Goal: Task Accomplishment & Management: Use online tool/utility

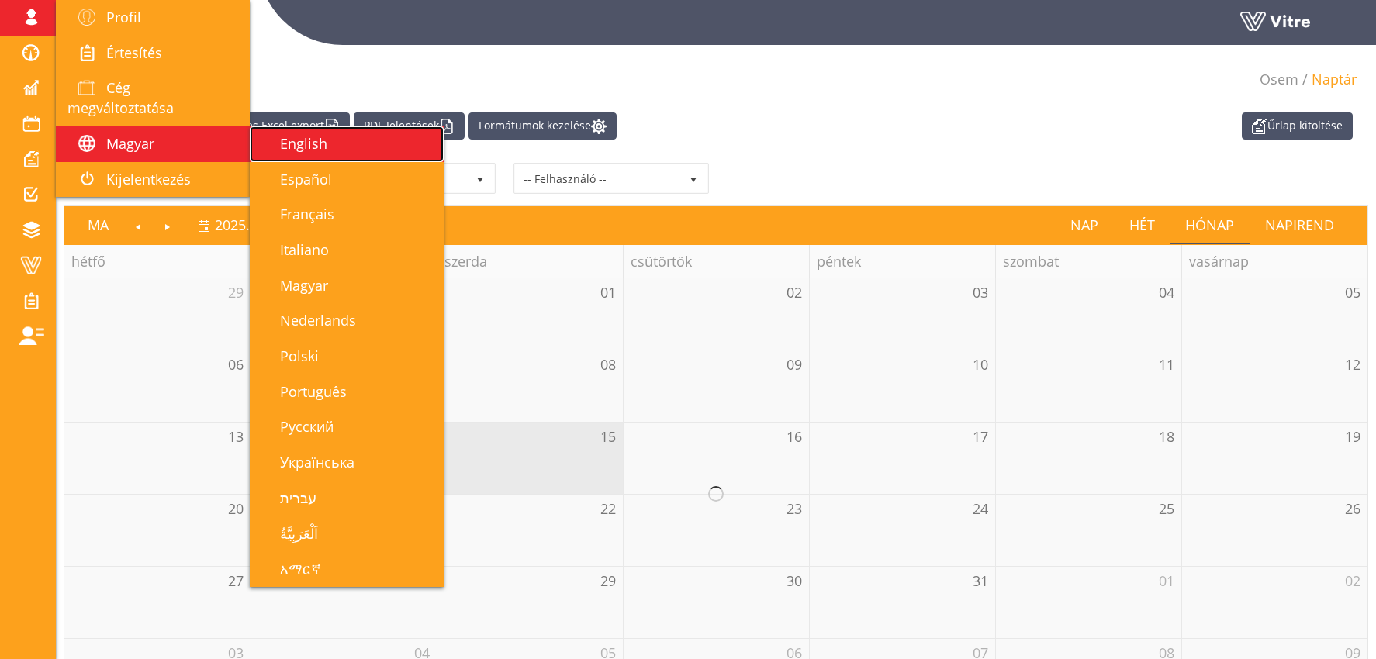
click at [317, 151] on span "English" at bounding box center [294, 143] width 66 height 19
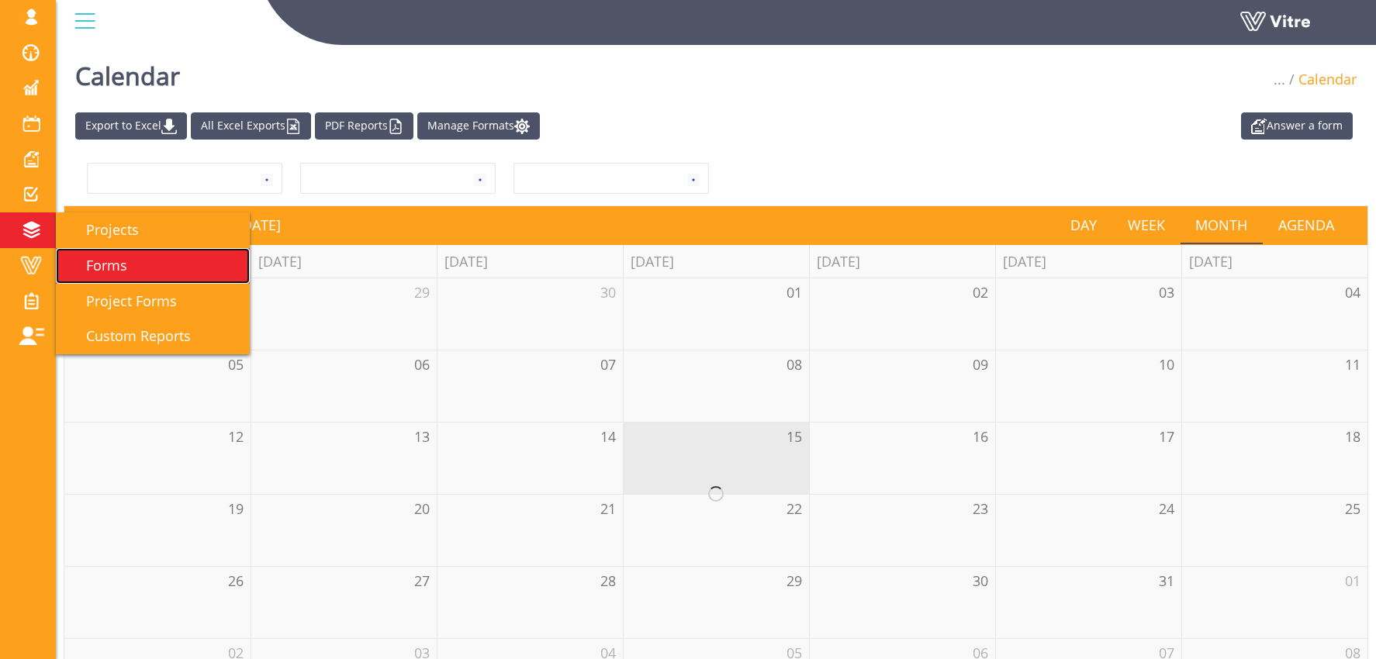
click at [105, 273] on span "Forms" at bounding box center [97, 265] width 60 height 19
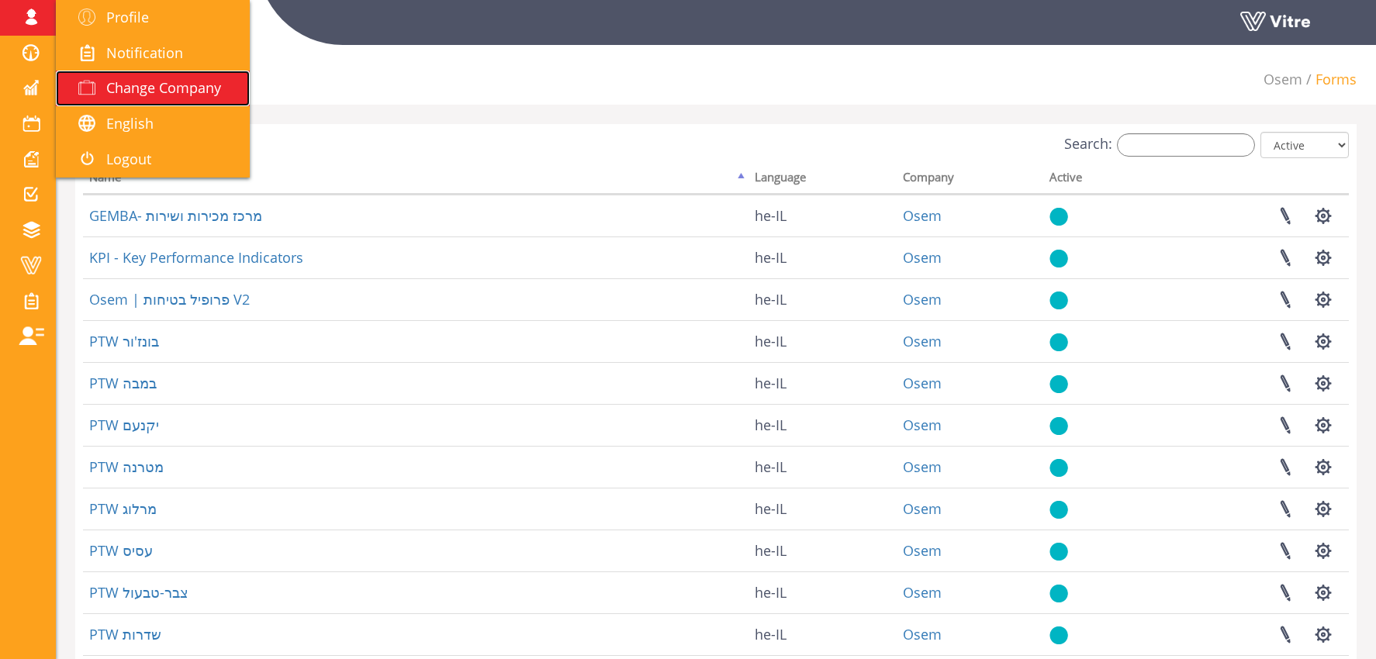
click at [146, 73] on link "Change Company" at bounding box center [153, 89] width 194 height 36
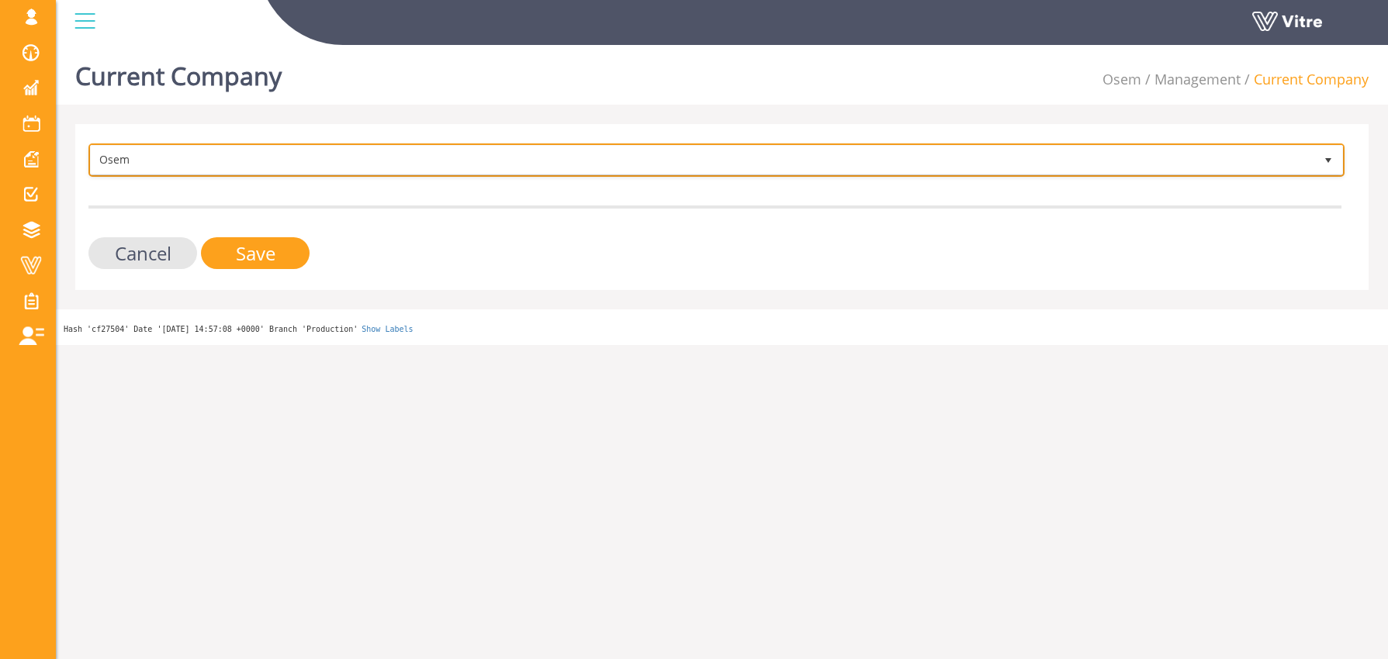
click at [139, 158] on span "Osem" at bounding box center [702, 160] width 1223 height 28
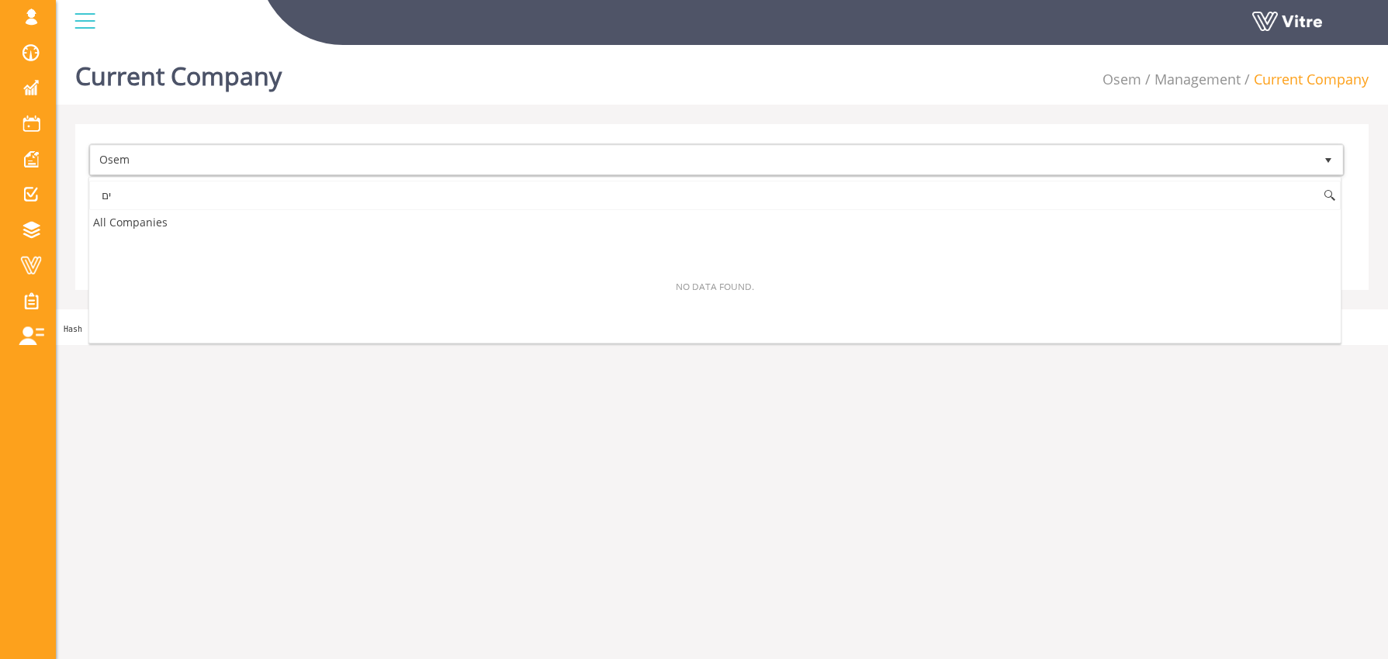
type input "י"
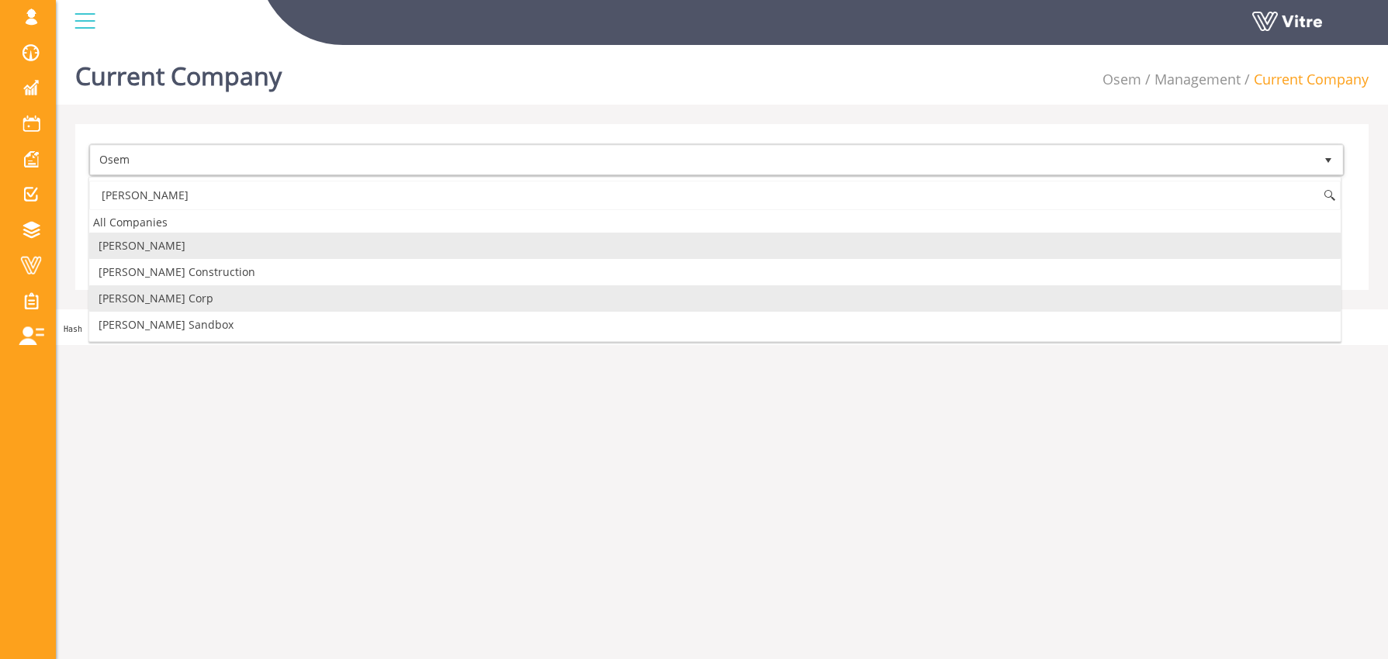
click at [343, 292] on li "[PERSON_NAME] Corp" at bounding box center [714, 298] width 1251 height 26
type input "hoff"
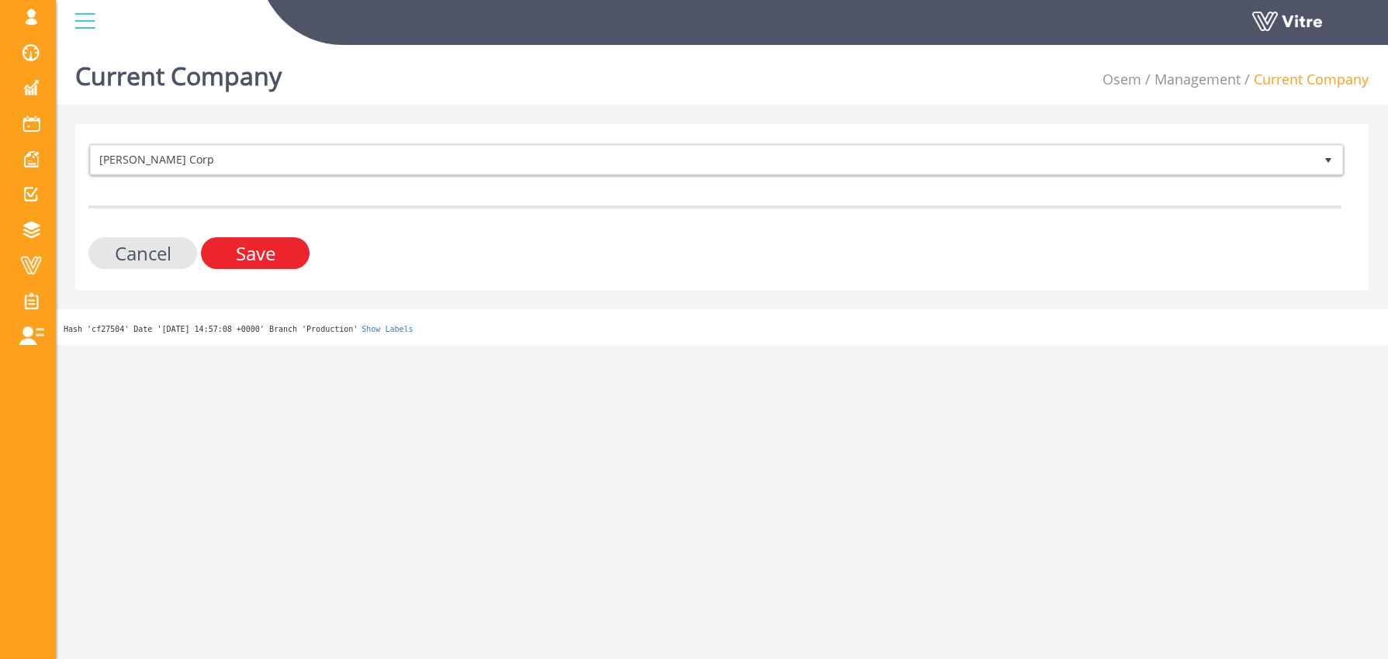
click at [289, 253] on input "Save" at bounding box center [255, 253] width 109 height 32
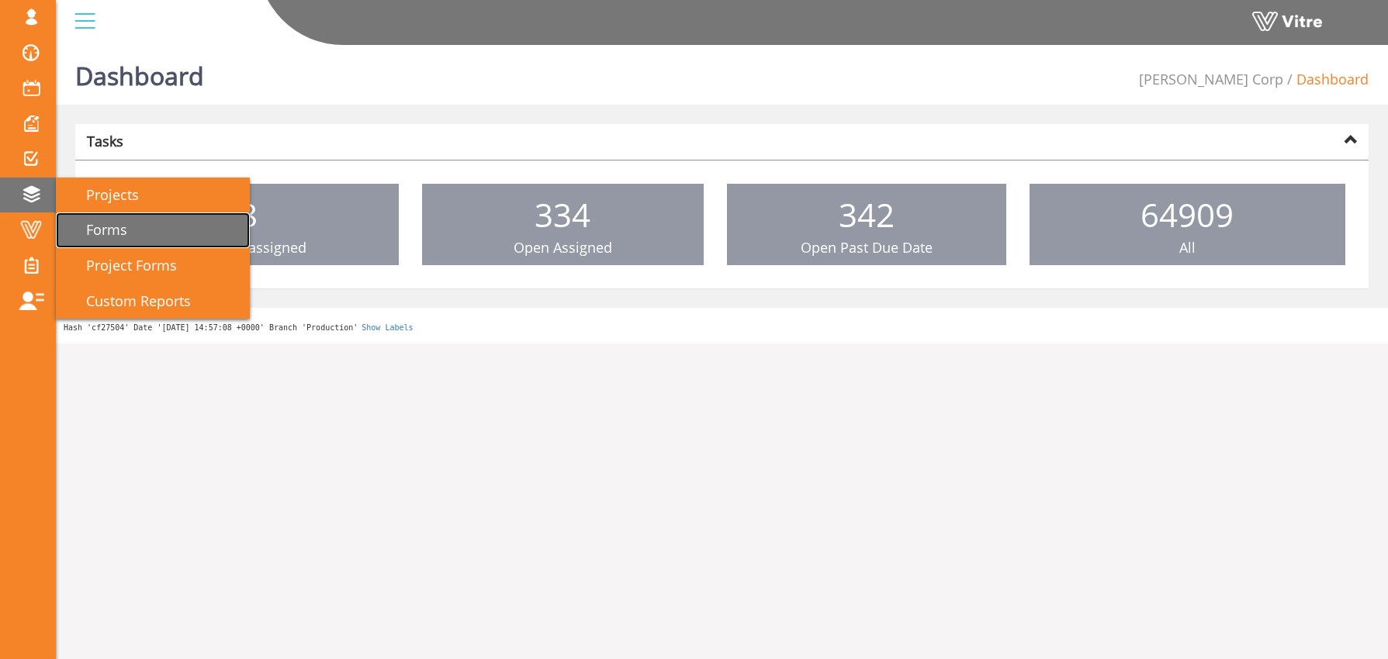
click at [110, 234] on span "Forms" at bounding box center [97, 229] width 60 height 19
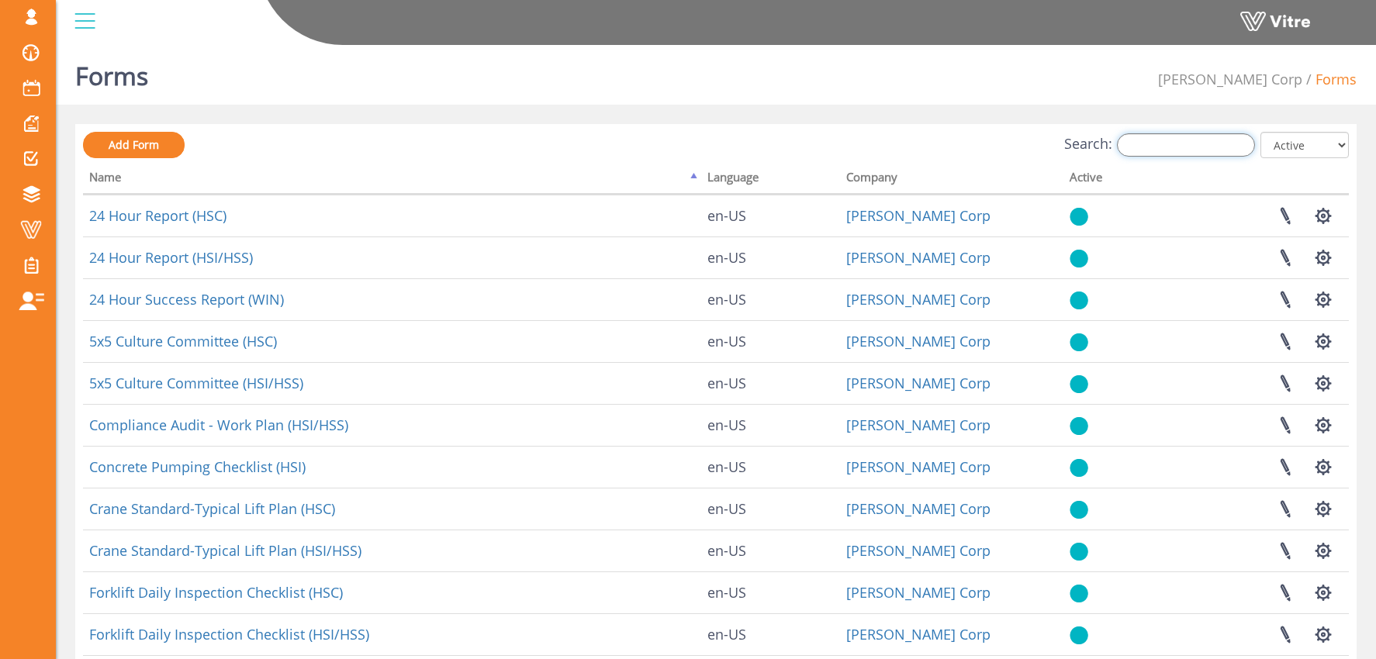
click at [1165, 147] on input "Search:" at bounding box center [1186, 144] width 138 height 23
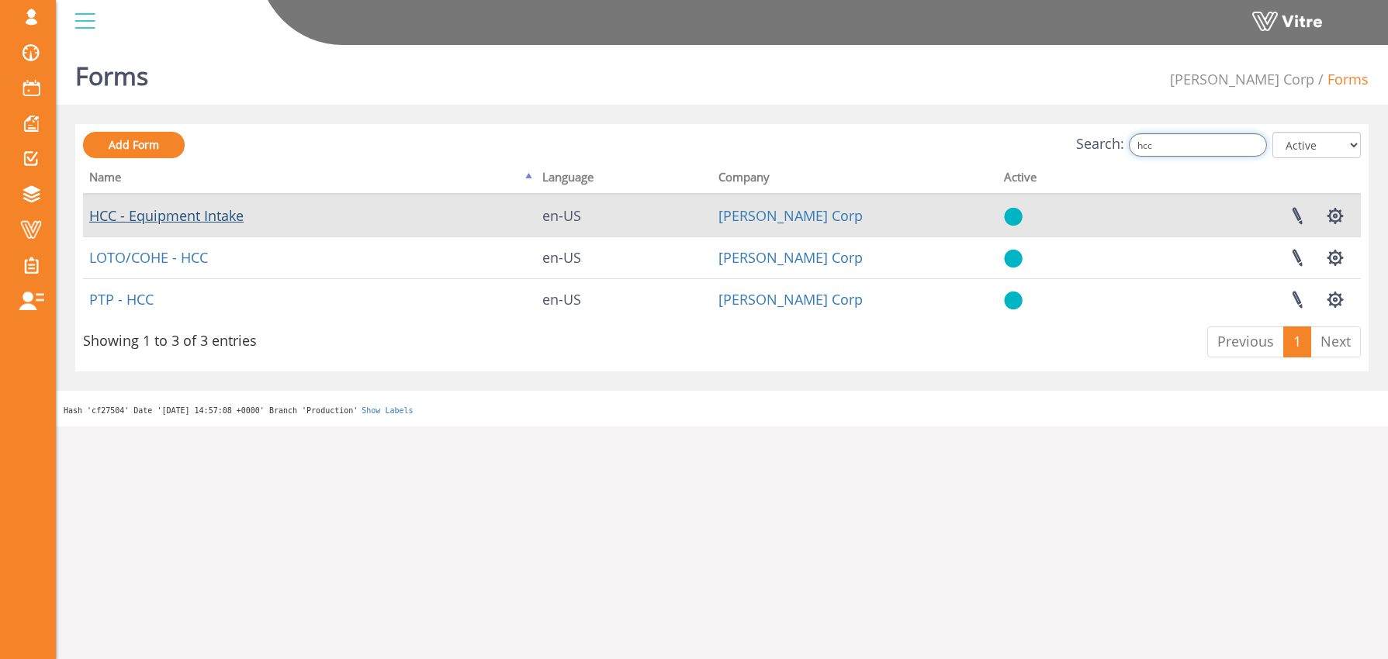
type input "hcc"
click at [186, 218] on link "HCC - Equipment Intake" at bounding box center [166, 215] width 154 height 19
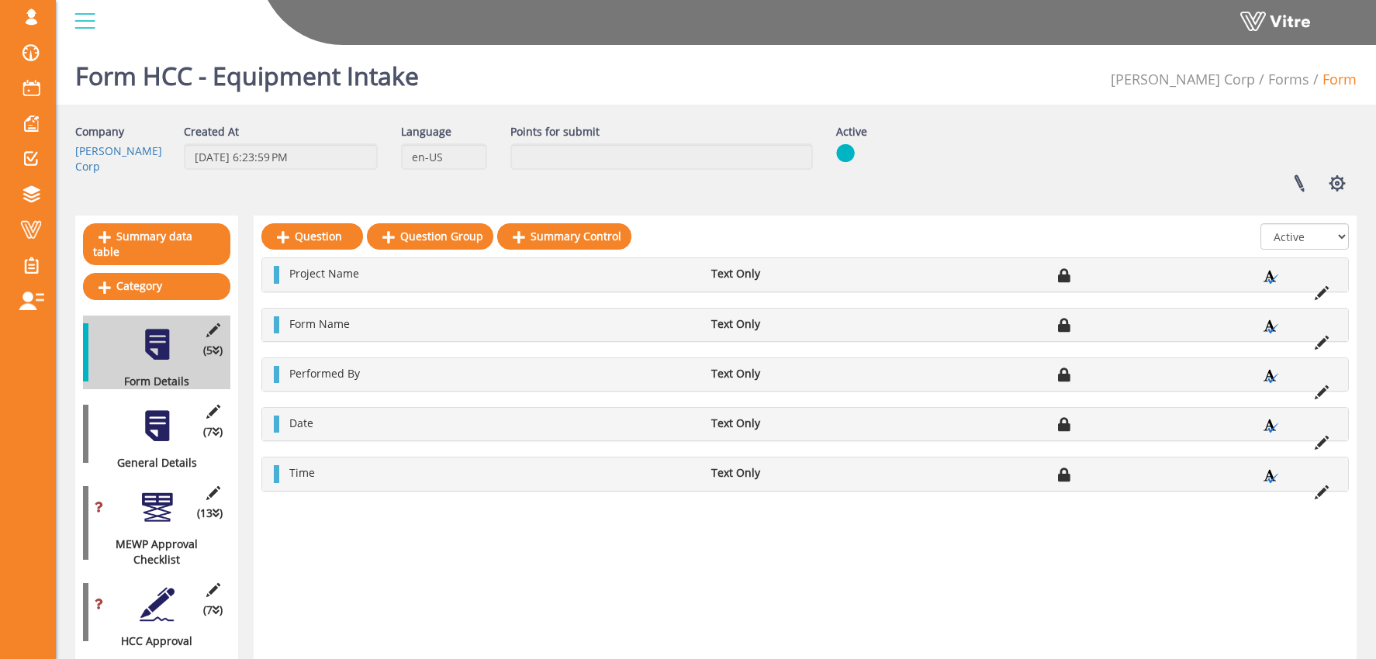
click at [150, 413] on div at bounding box center [157, 426] width 35 height 35
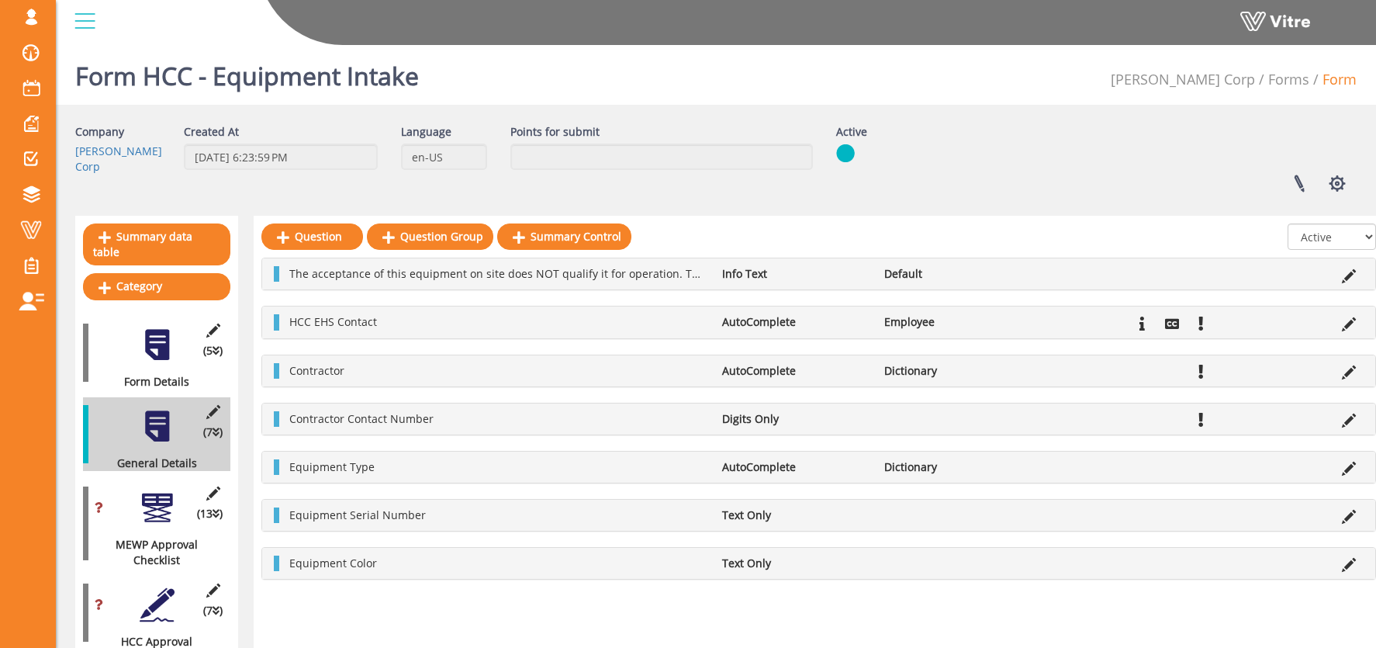
click at [159, 490] on div at bounding box center [157, 507] width 35 height 35
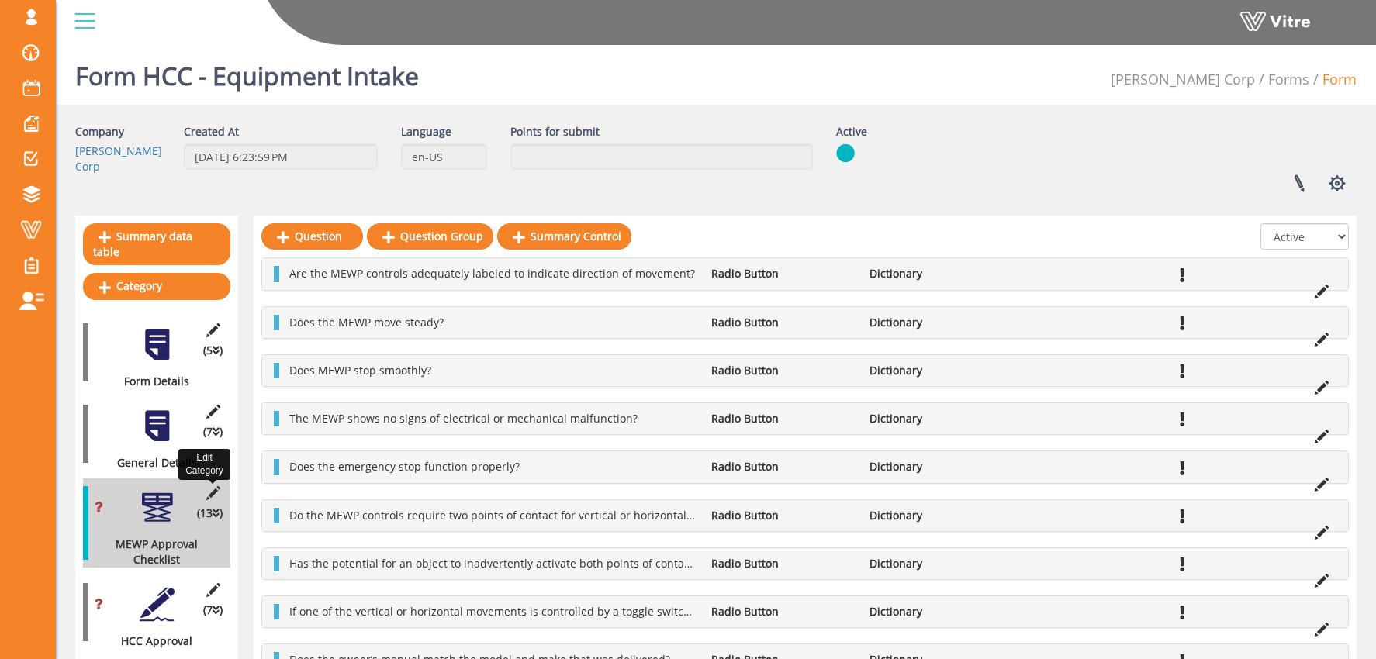
click at [213, 486] on icon at bounding box center [212, 493] width 19 height 14
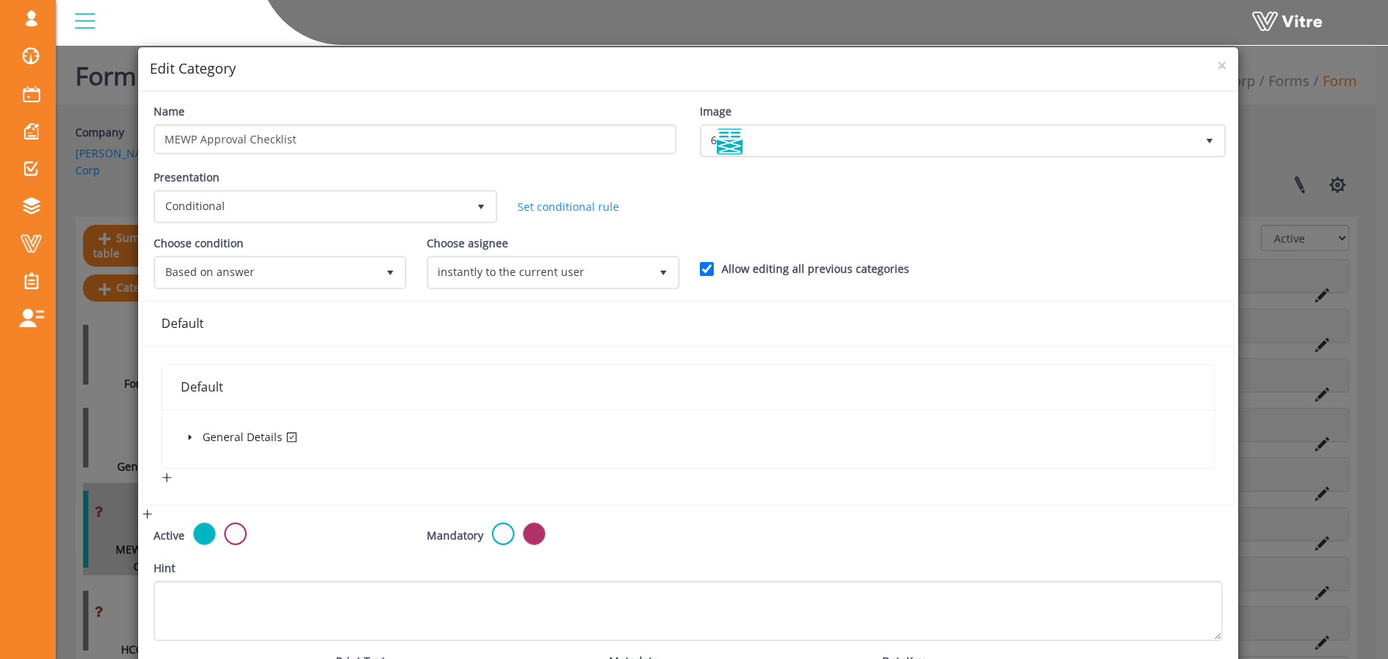
click at [191, 434] on icon "caret-down" at bounding box center [190, 438] width 8 height 8
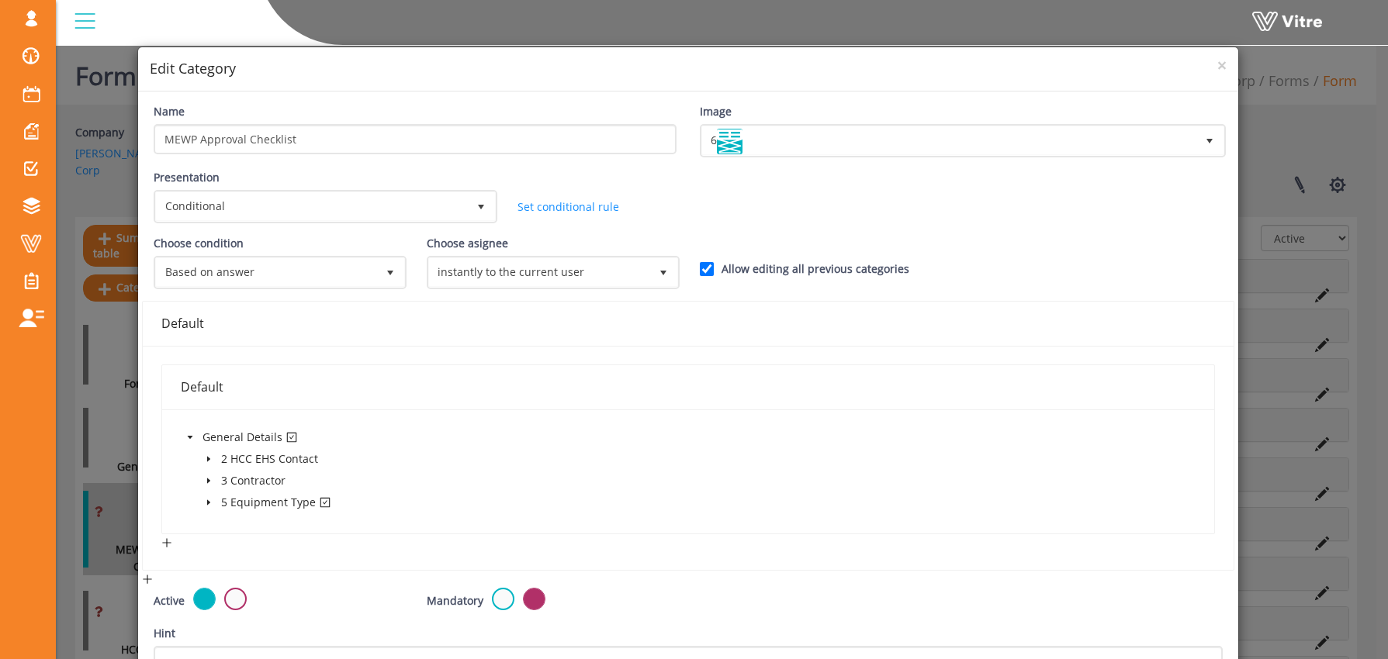
click at [213, 503] on span at bounding box center [208, 502] width 19 height 19
click at [1217, 65] on span "×" at bounding box center [1221, 65] width 9 height 22
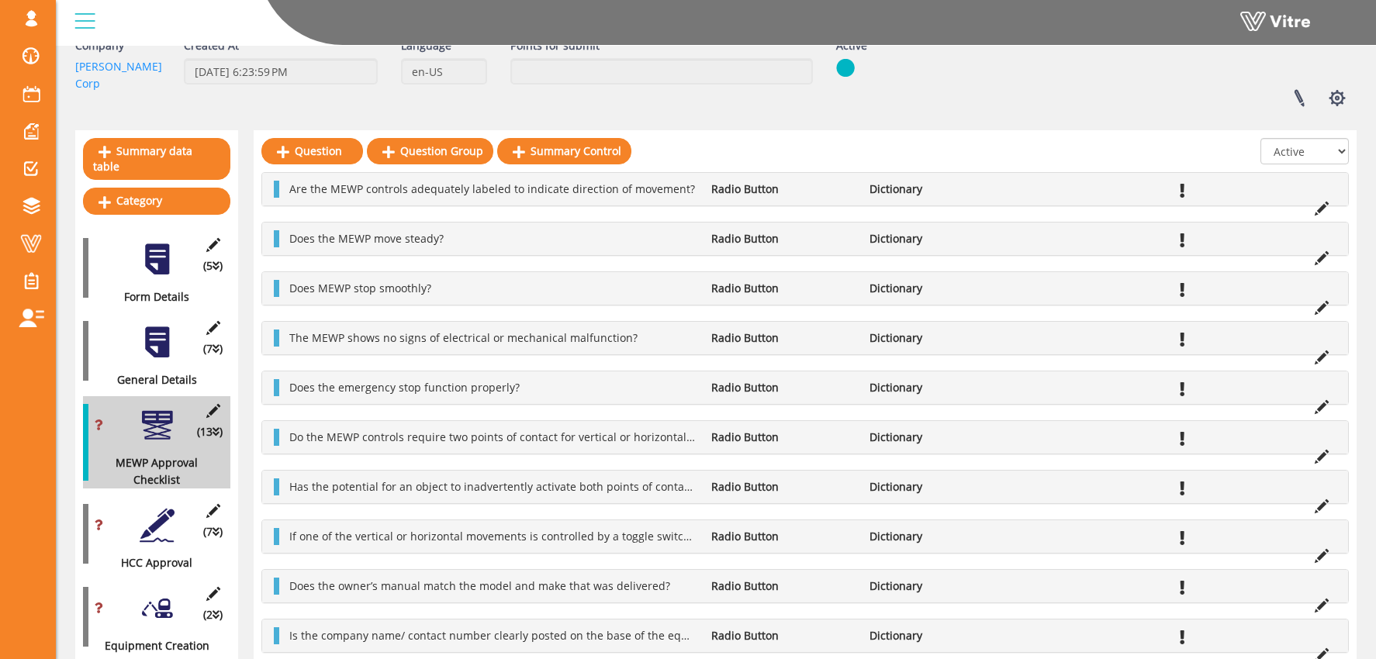
scroll to position [116, 0]
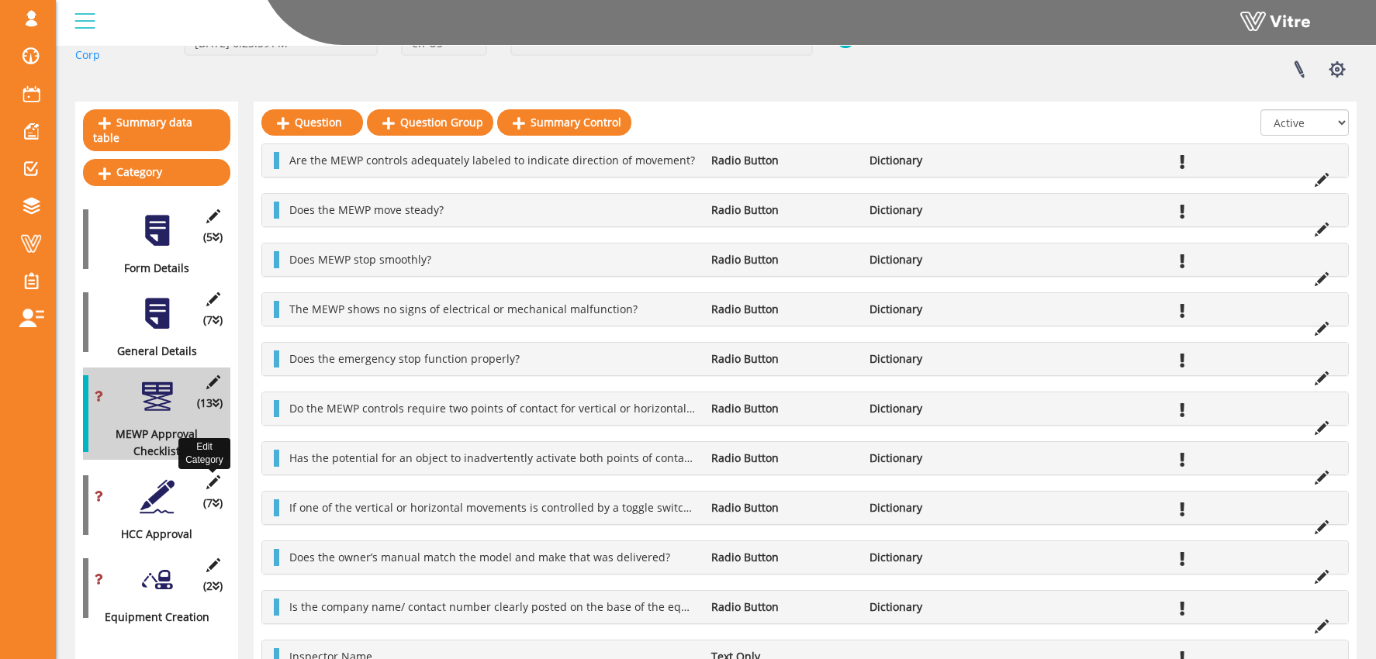
click at [208, 476] on icon at bounding box center [212, 483] width 19 height 14
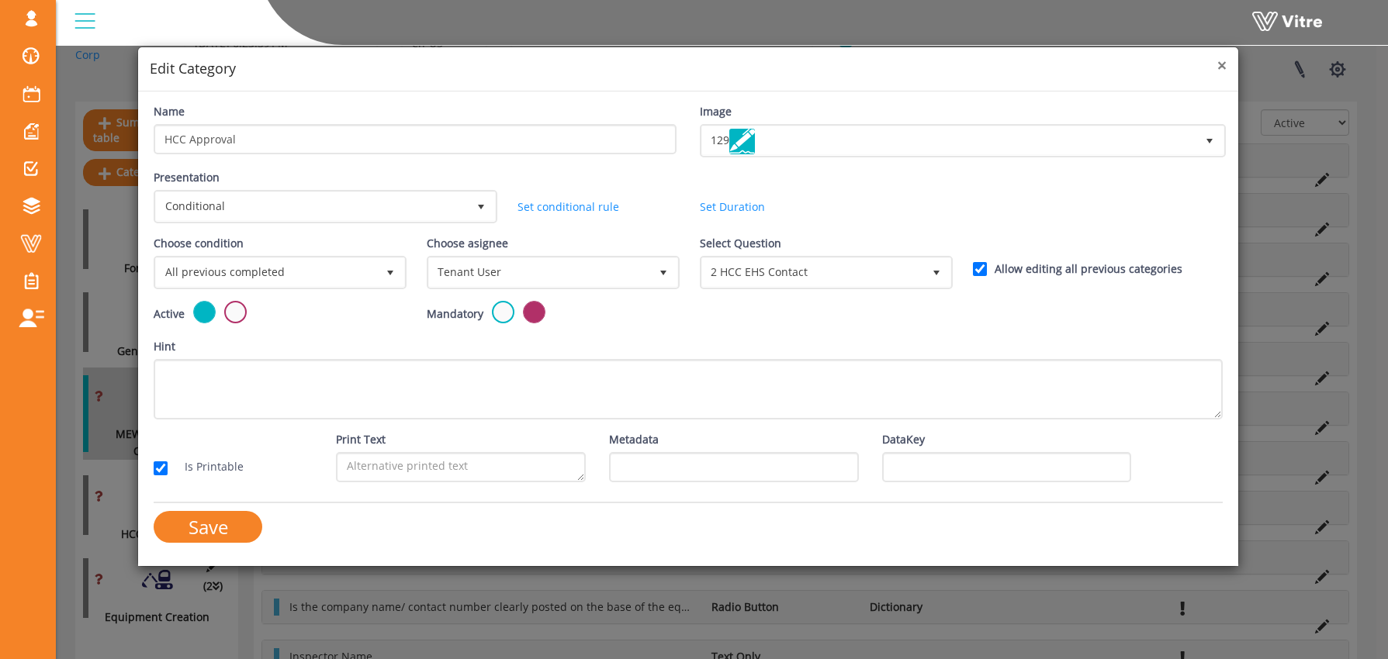
click at [1225, 66] on span "×" at bounding box center [1221, 65] width 9 height 22
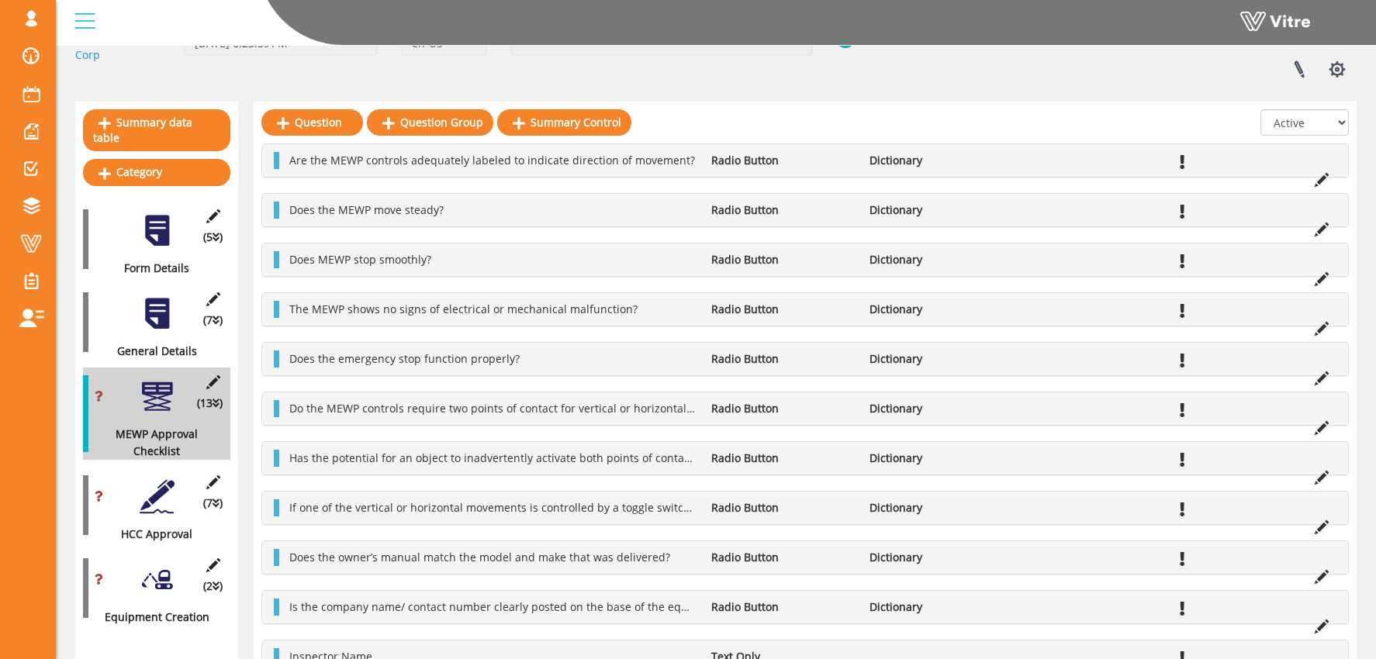
click at [156, 486] on div at bounding box center [157, 496] width 35 height 35
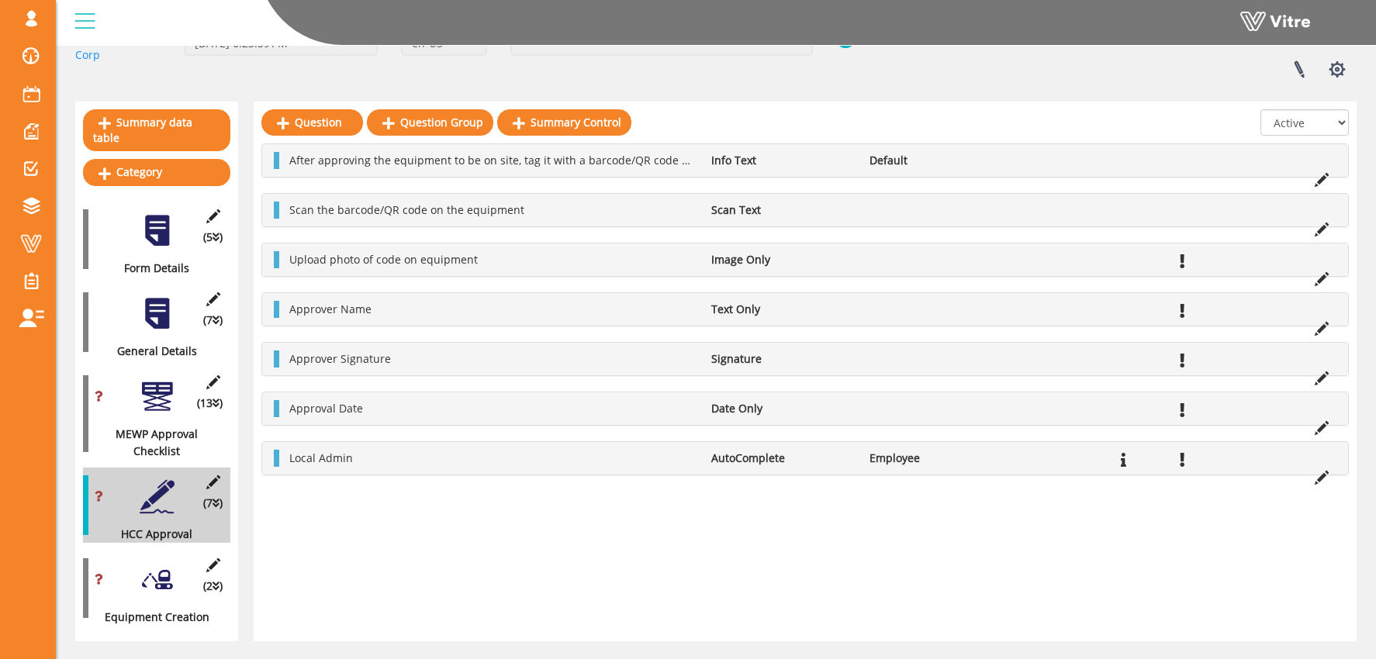
click at [153, 302] on div at bounding box center [157, 313] width 35 height 35
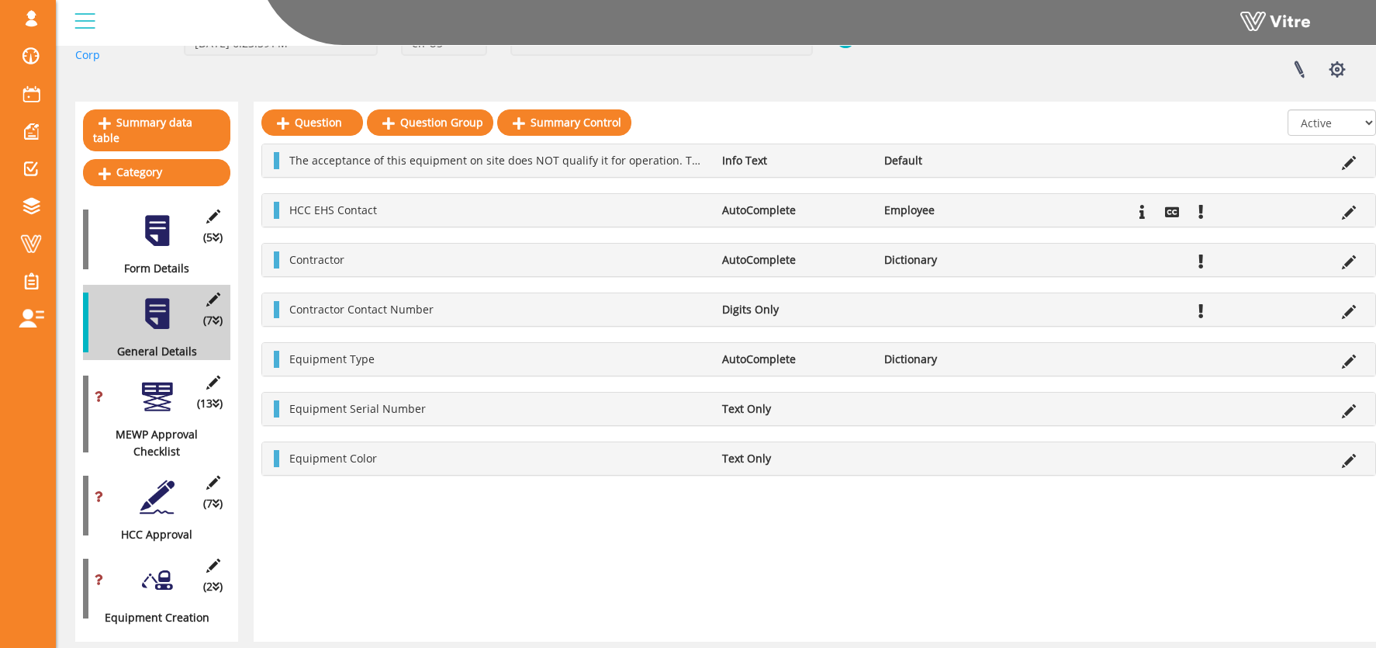
click at [160, 389] on div at bounding box center [157, 396] width 35 height 35
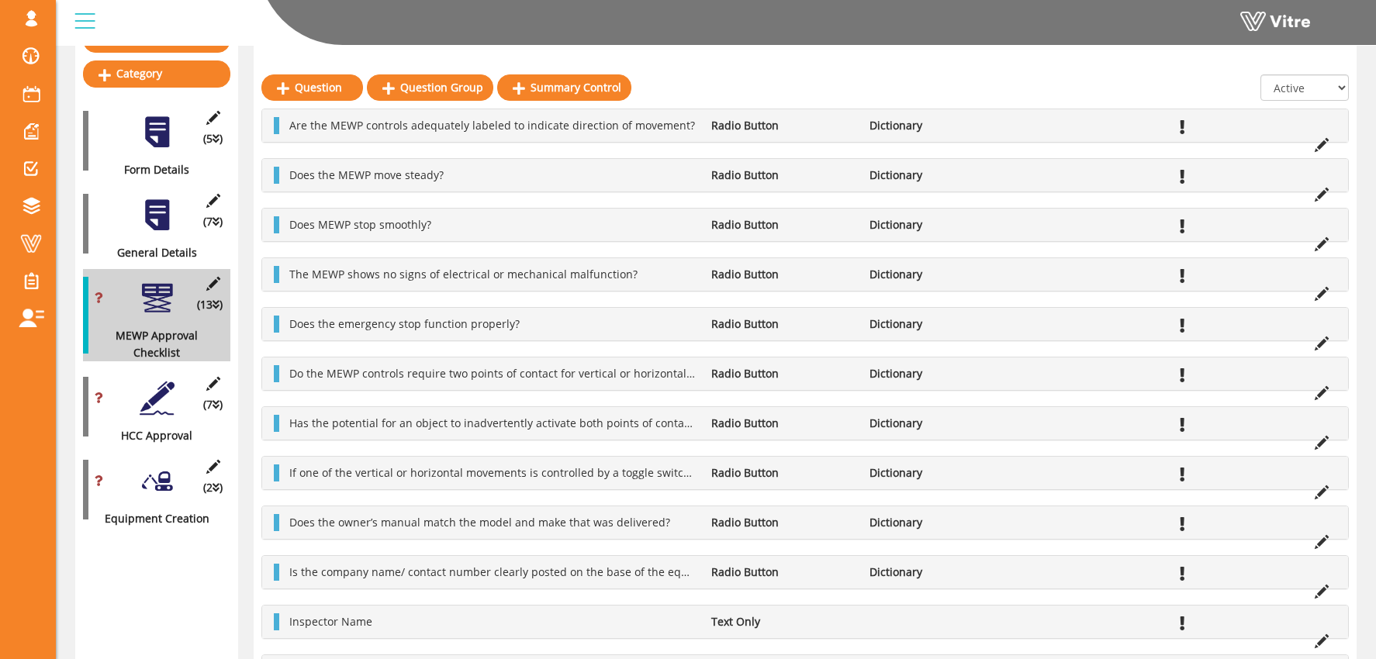
scroll to position [215, 0]
click at [160, 380] on div at bounding box center [157, 397] width 35 height 35
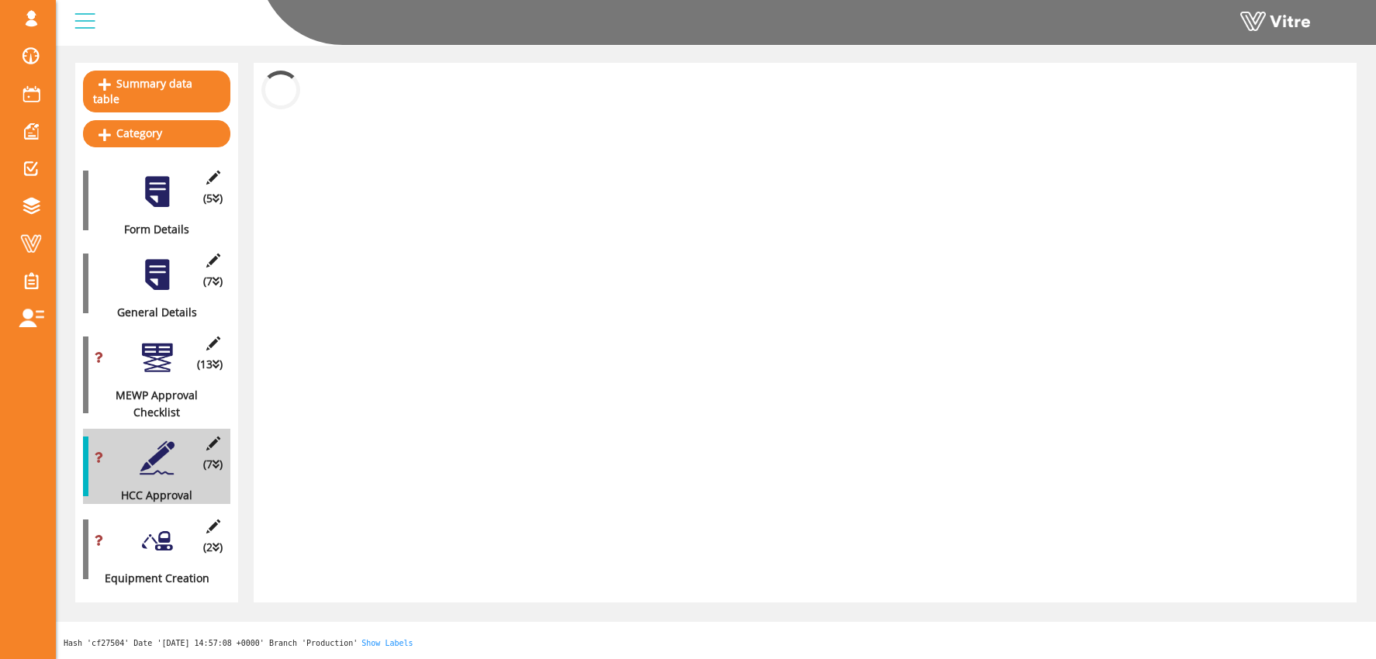
scroll to position [139, 0]
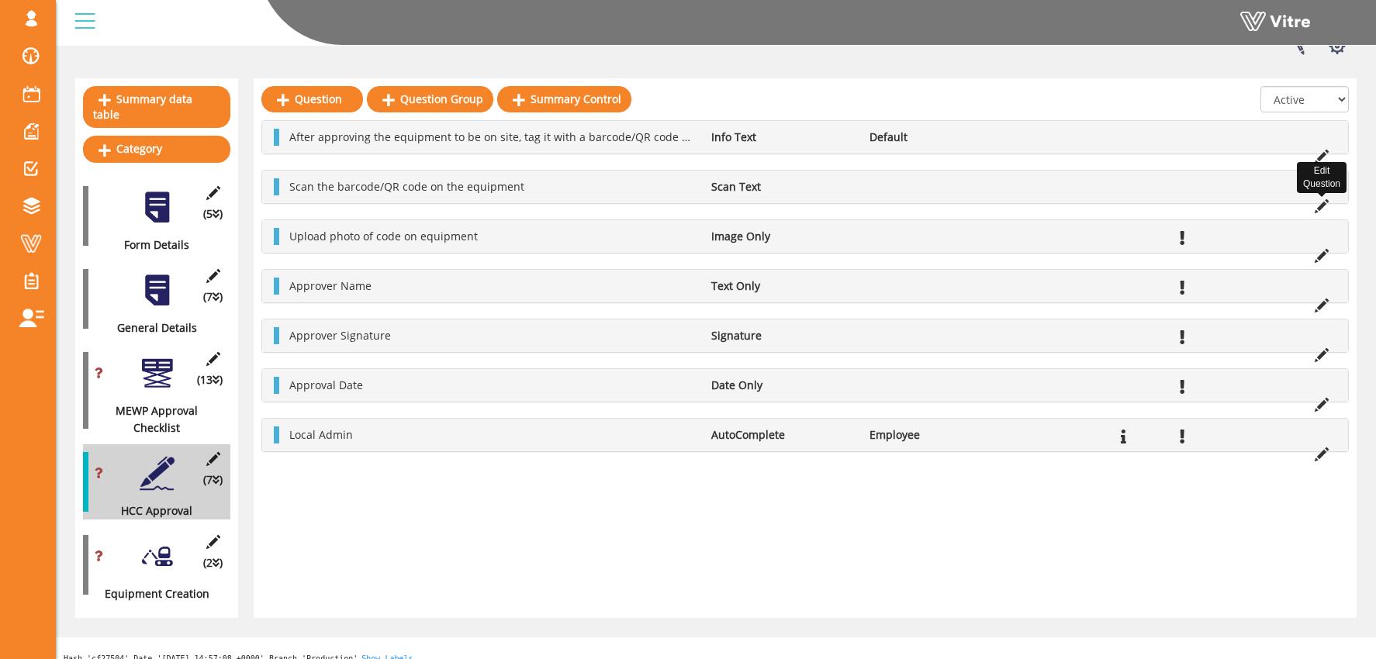
click at [1325, 203] on icon at bounding box center [1322, 206] width 14 height 14
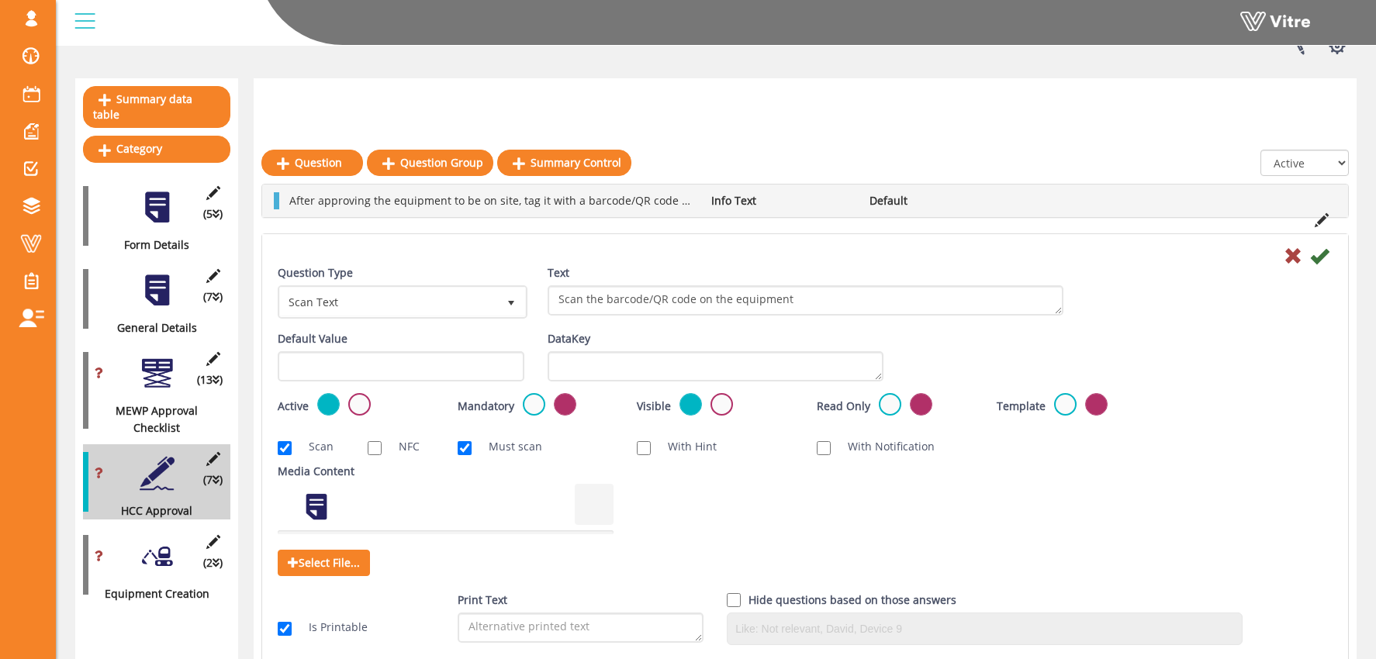
scroll to position [215, 0]
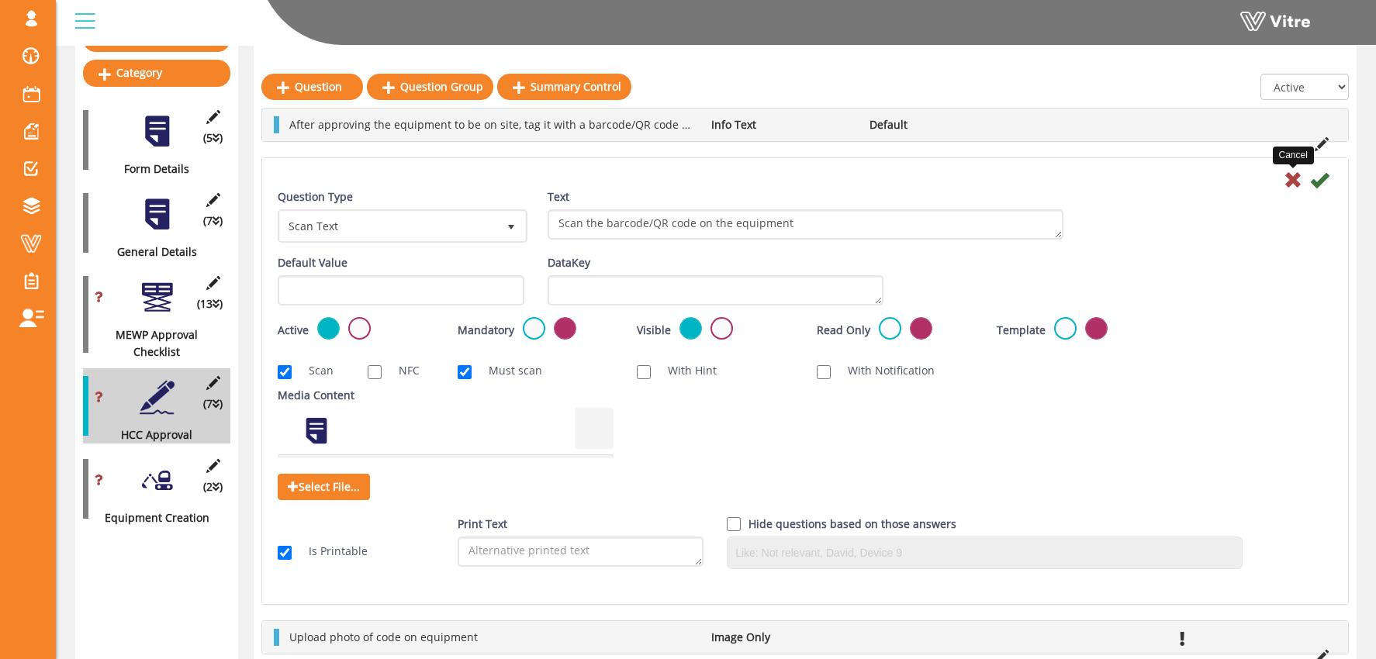
click at [1286, 178] on icon at bounding box center [1293, 180] width 19 height 19
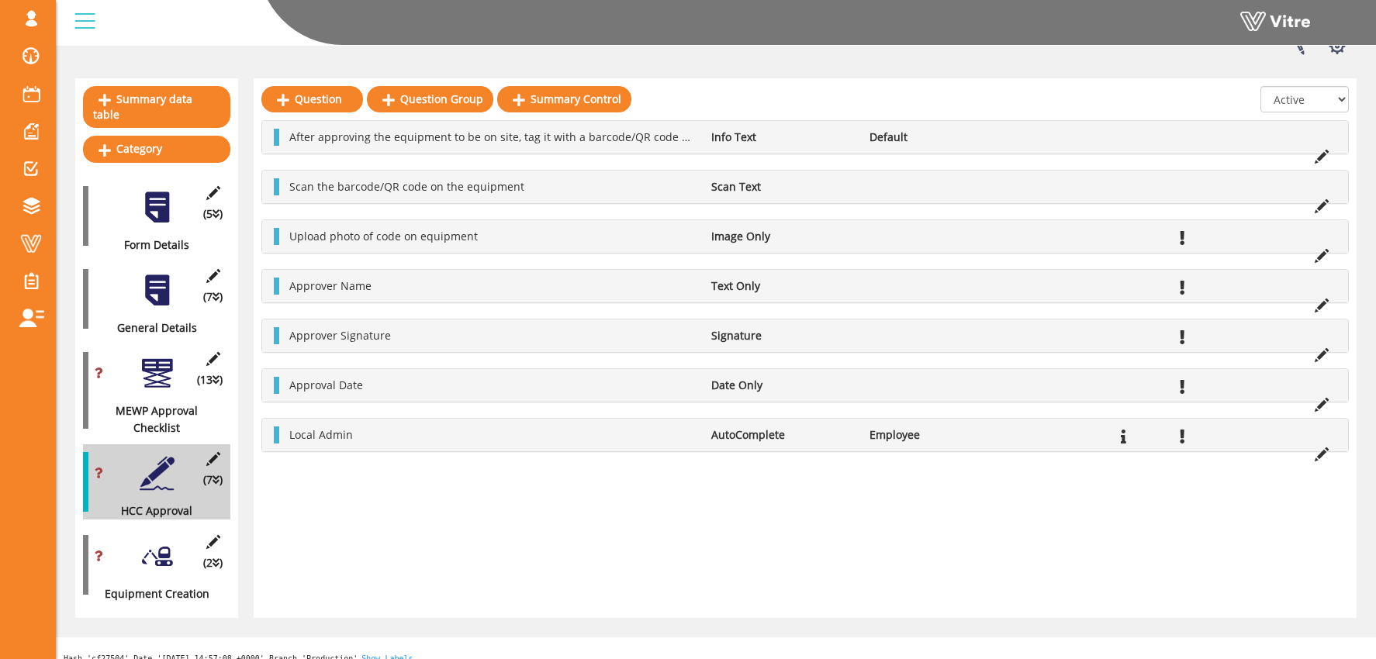
click at [161, 539] on div at bounding box center [157, 556] width 35 height 35
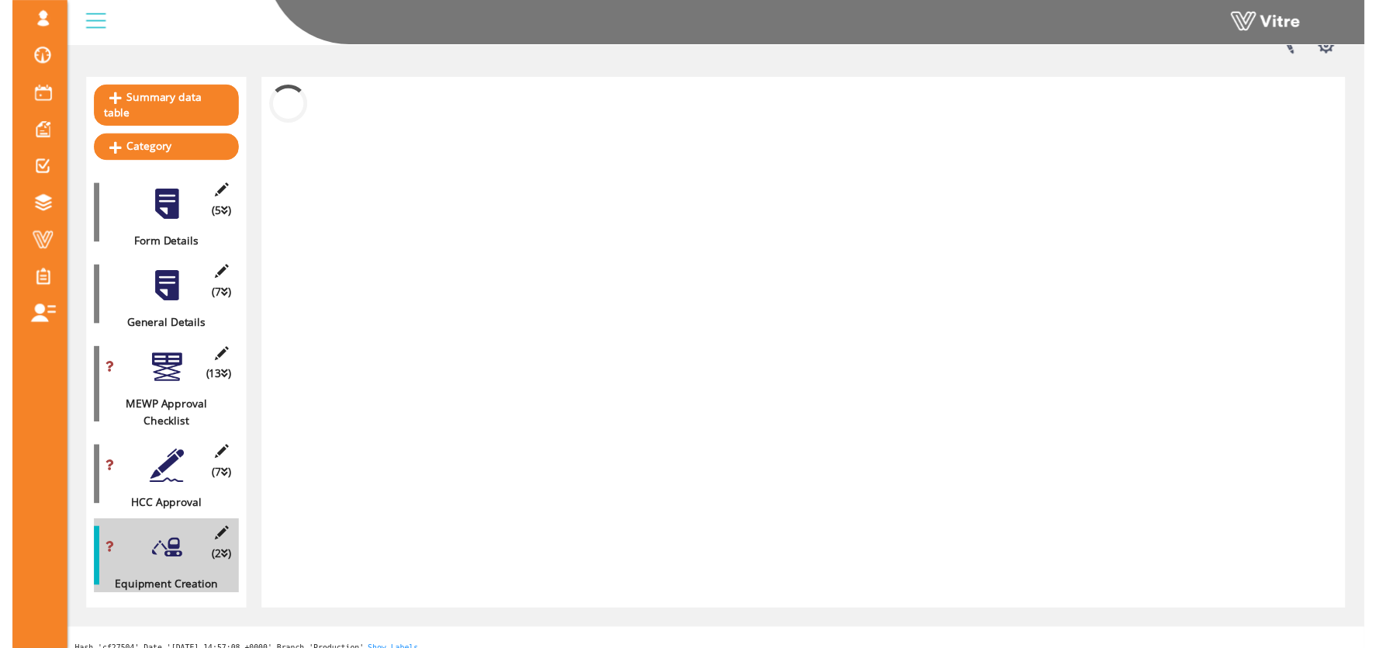
scroll to position [151, 0]
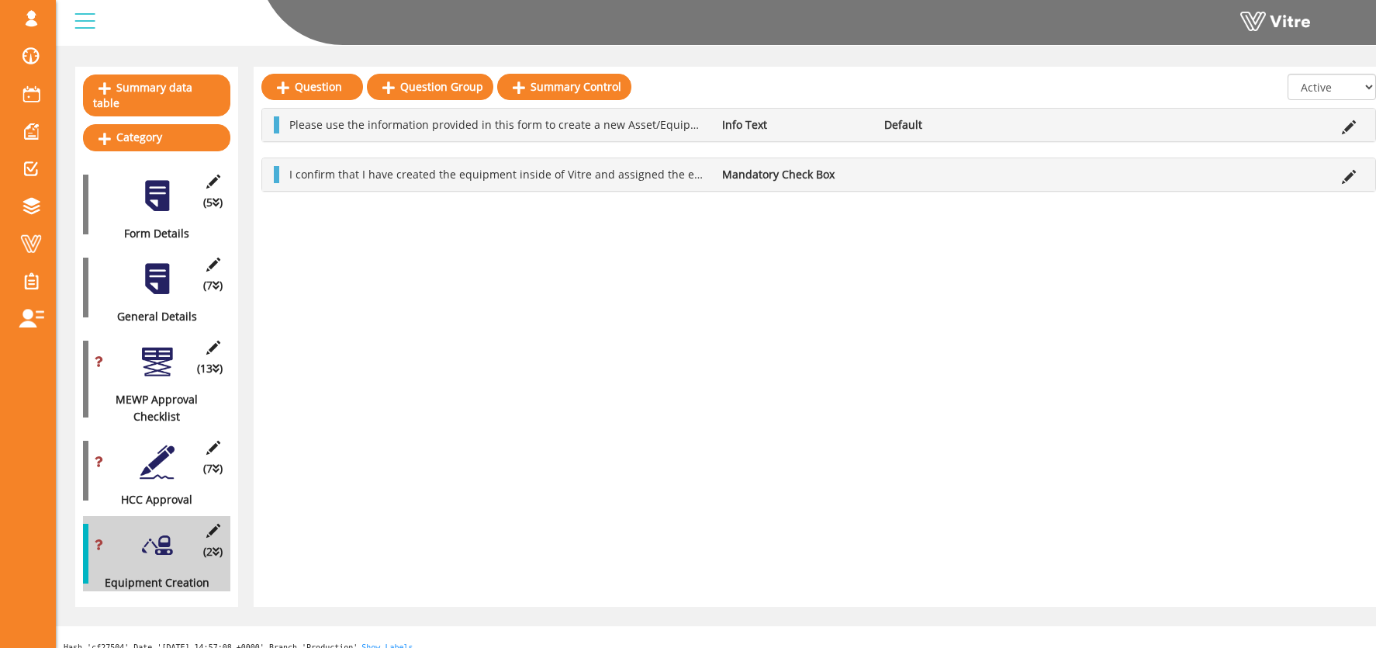
click at [156, 453] on div at bounding box center [157, 462] width 35 height 35
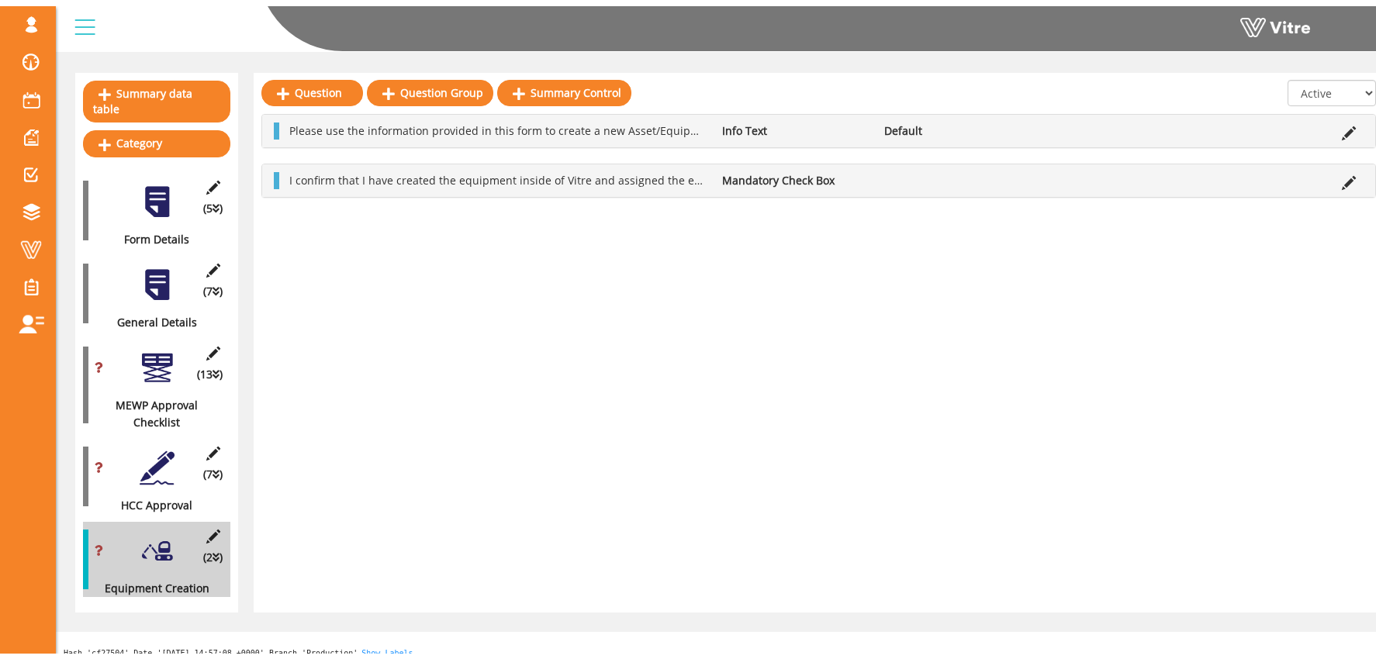
scroll to position [139, 0]
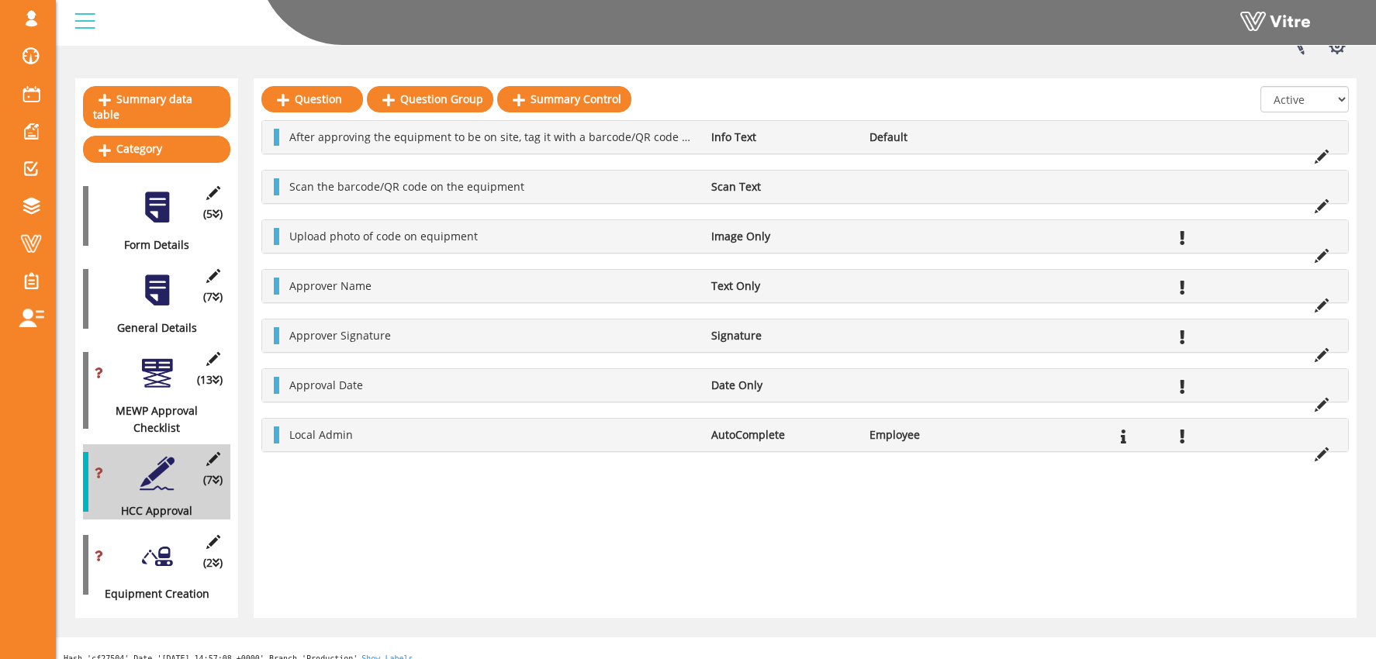
click at [158, 546] on div at bounding box center [157, 556] width 35 height 35
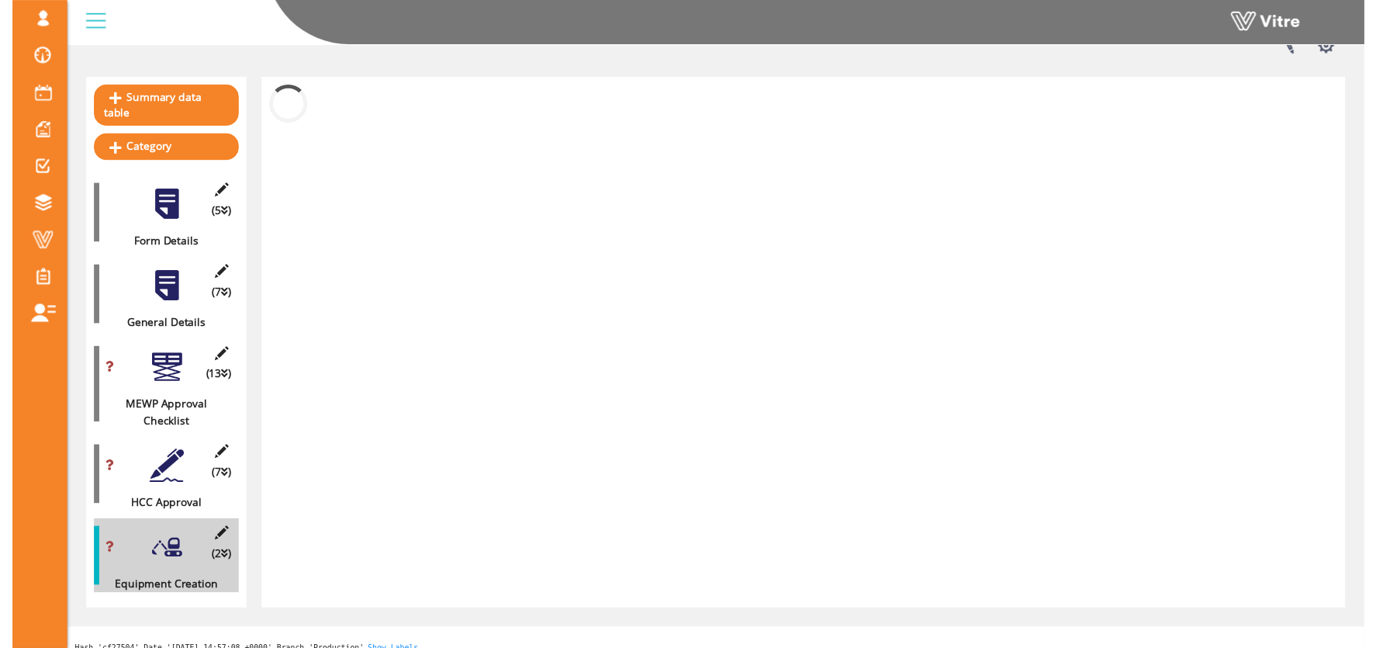
scroll to position [151, 0]
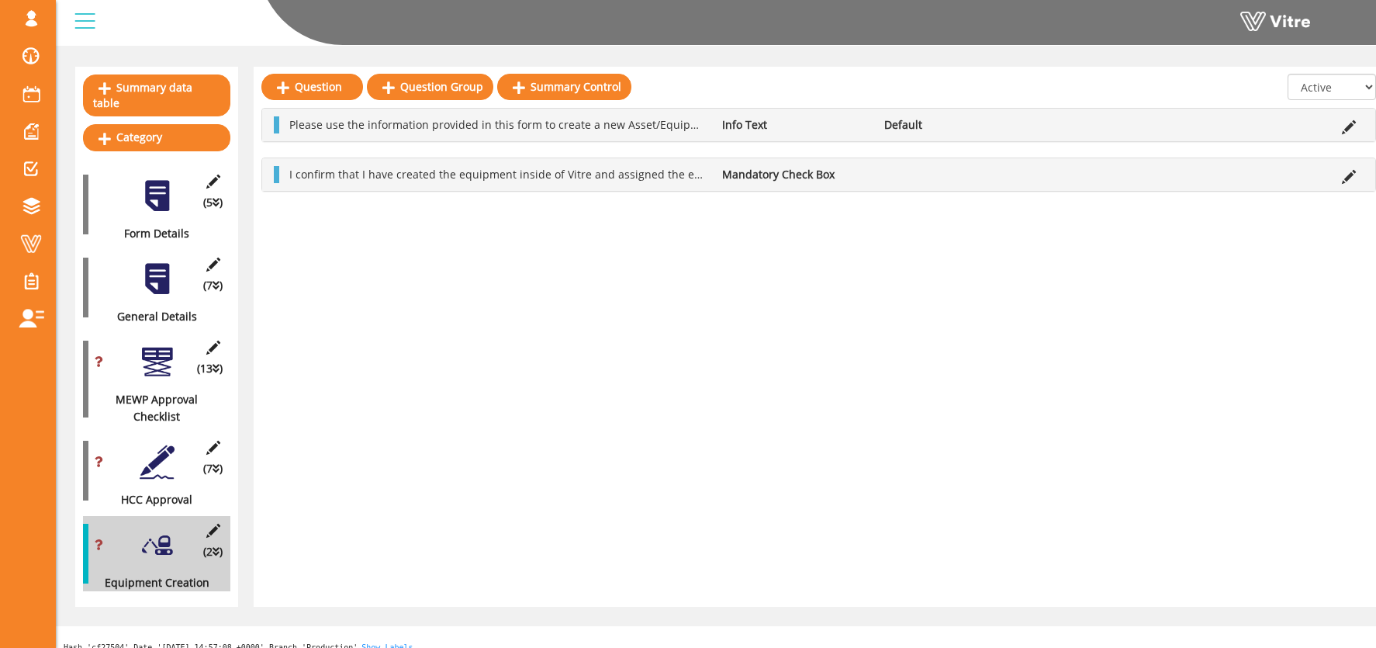
click at [151, 456] on div at bounding box center [157, 462] width 35 height 35
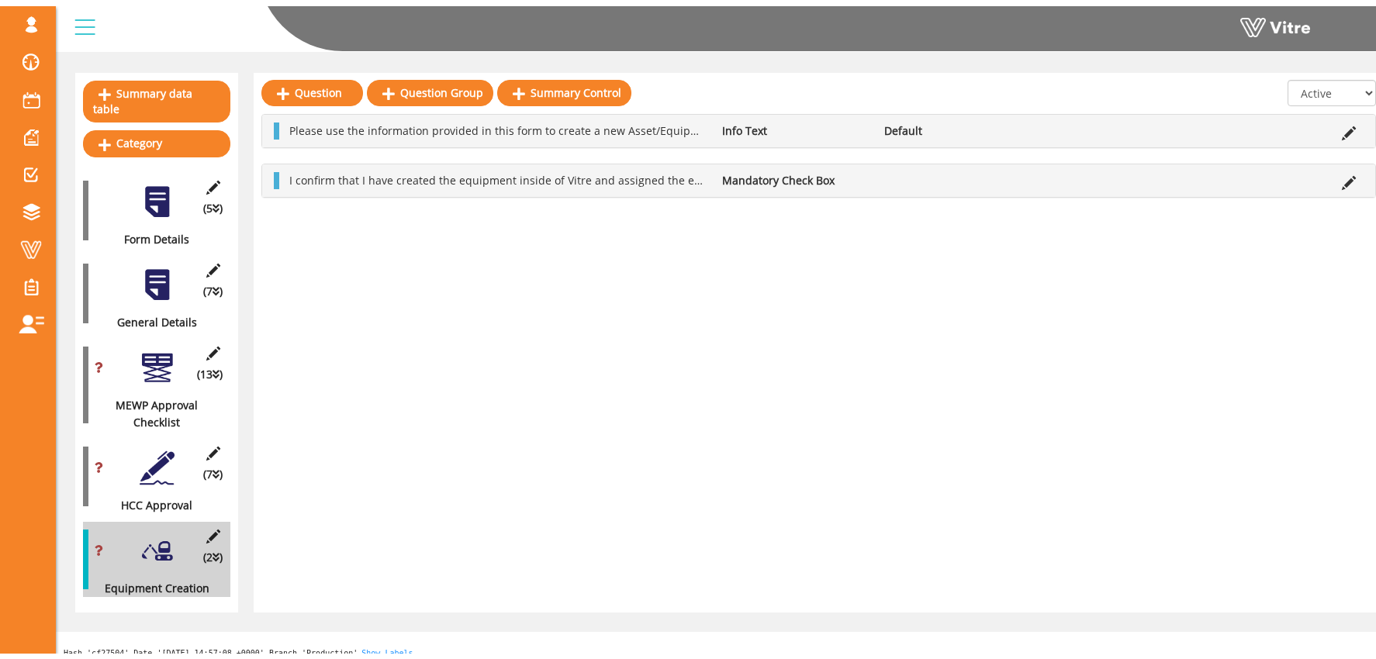
scroll to position [139, 0]
